Goal: Information Seeking & Learning: Learn about a topic

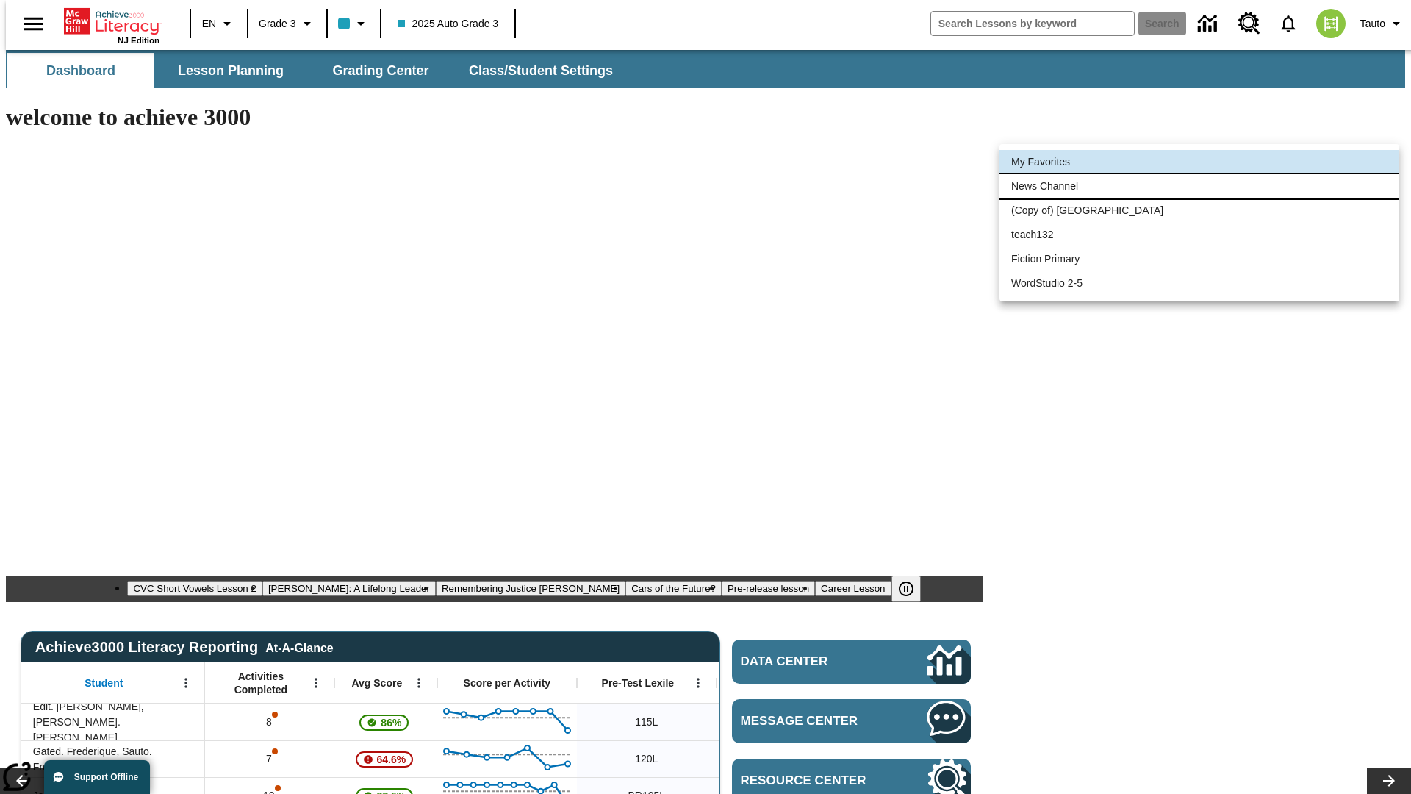
click at [1200, 186] on li "News Channel" at bounding box center [1200, 186] width 400 height 24
type input "120"
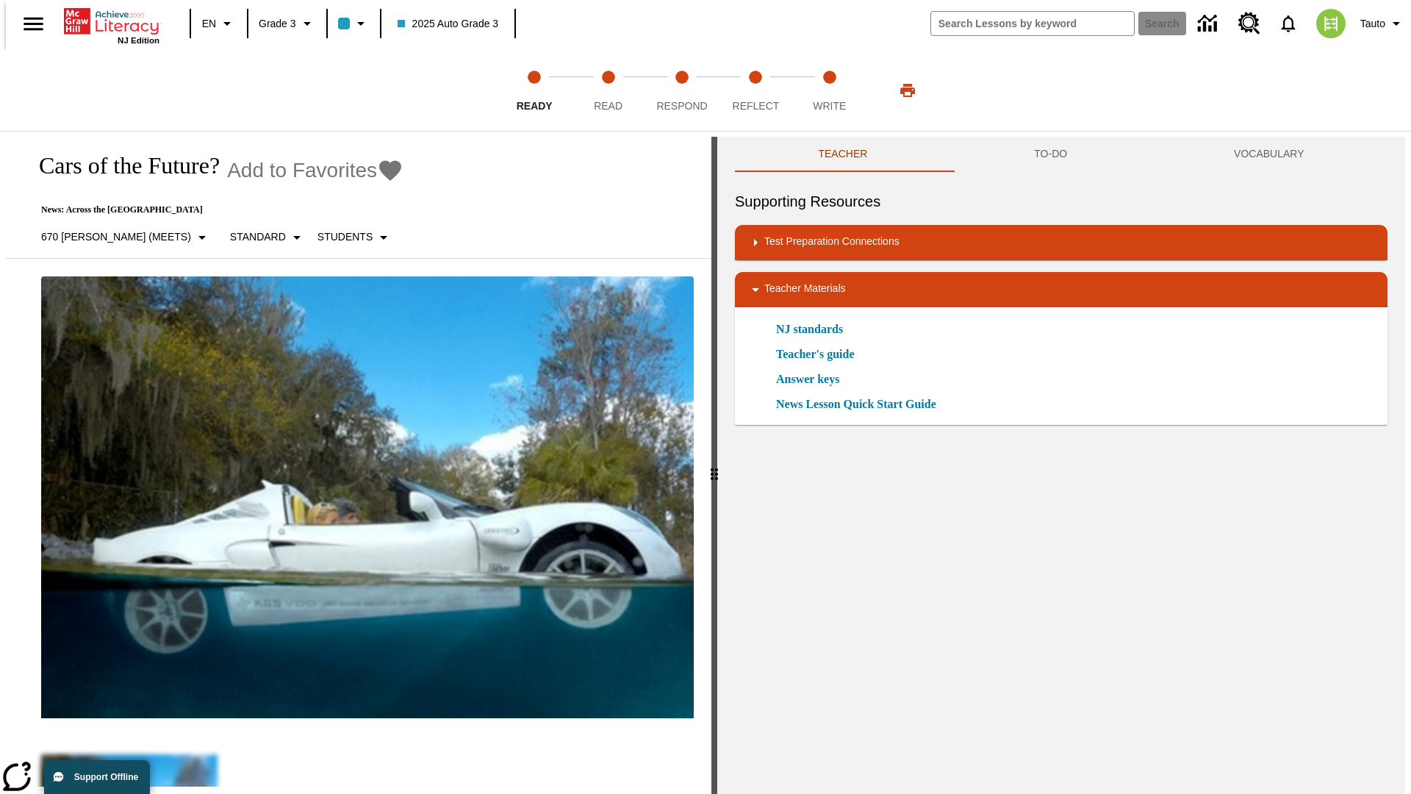
click at [379, 171] on icon "Add to Favorites - Cars of the Future?" at bounding box center [390, 170] width 22 height 21
